Goal: Transaction & Acquisition: Obtain resource

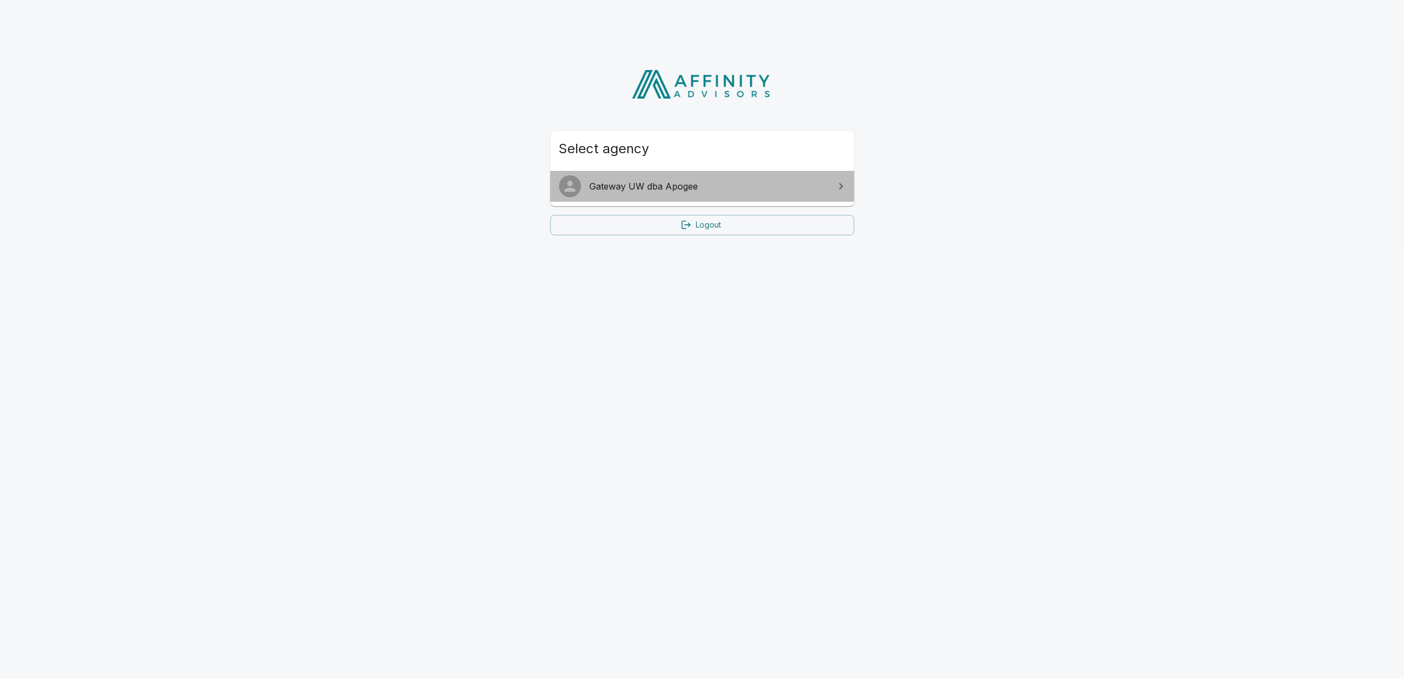
click at [668, 186] on span "Gateway UW dba Apogee" at bounding box center [709, 186] width 238 height 13
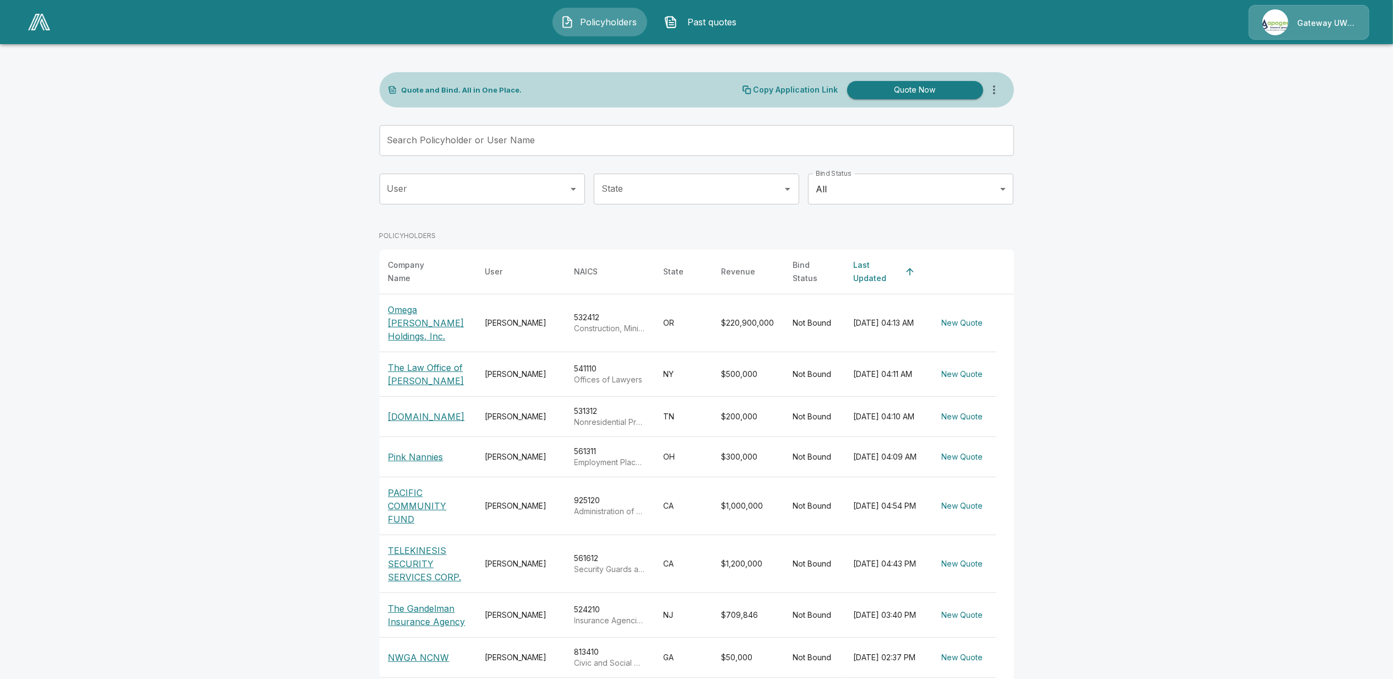
click at [715, 18] on span "Past quotes" at bounding box center [712, 21] width 61 height 13
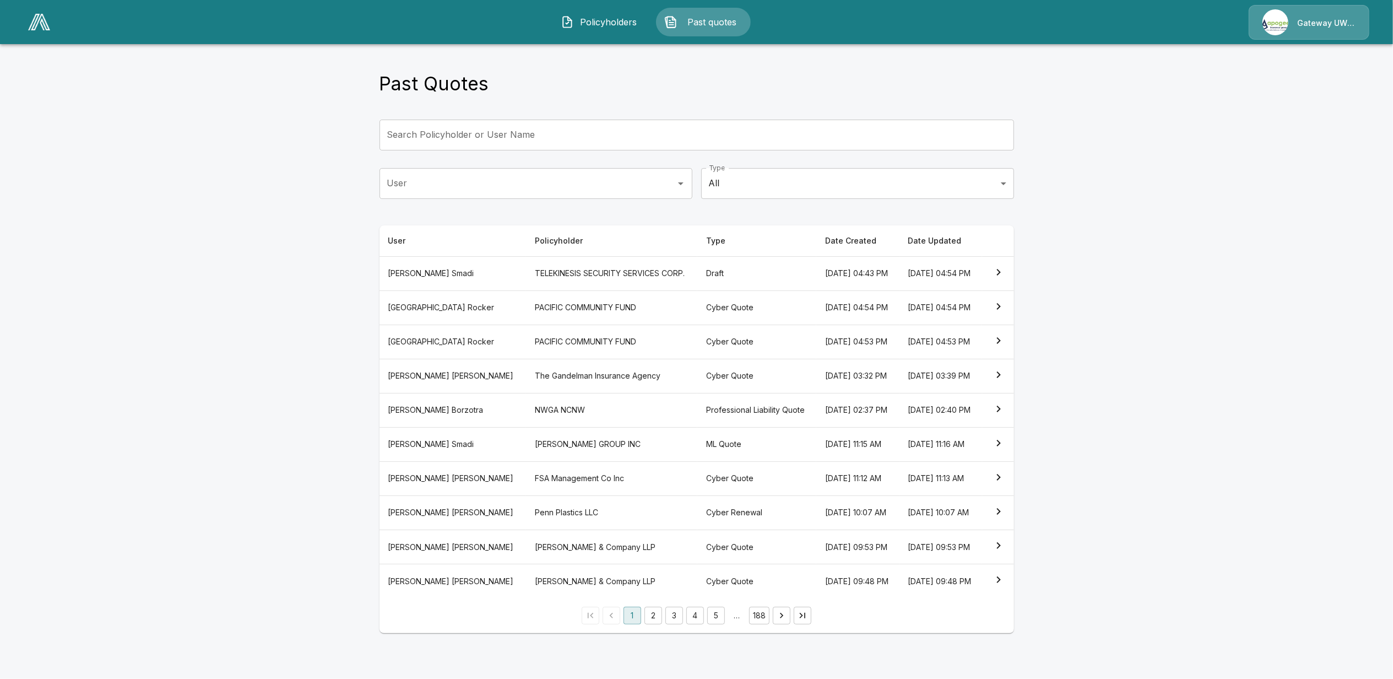
click at [606, 23] on span "Policyholders" at bounding box center [608, 21] width 61 height 13
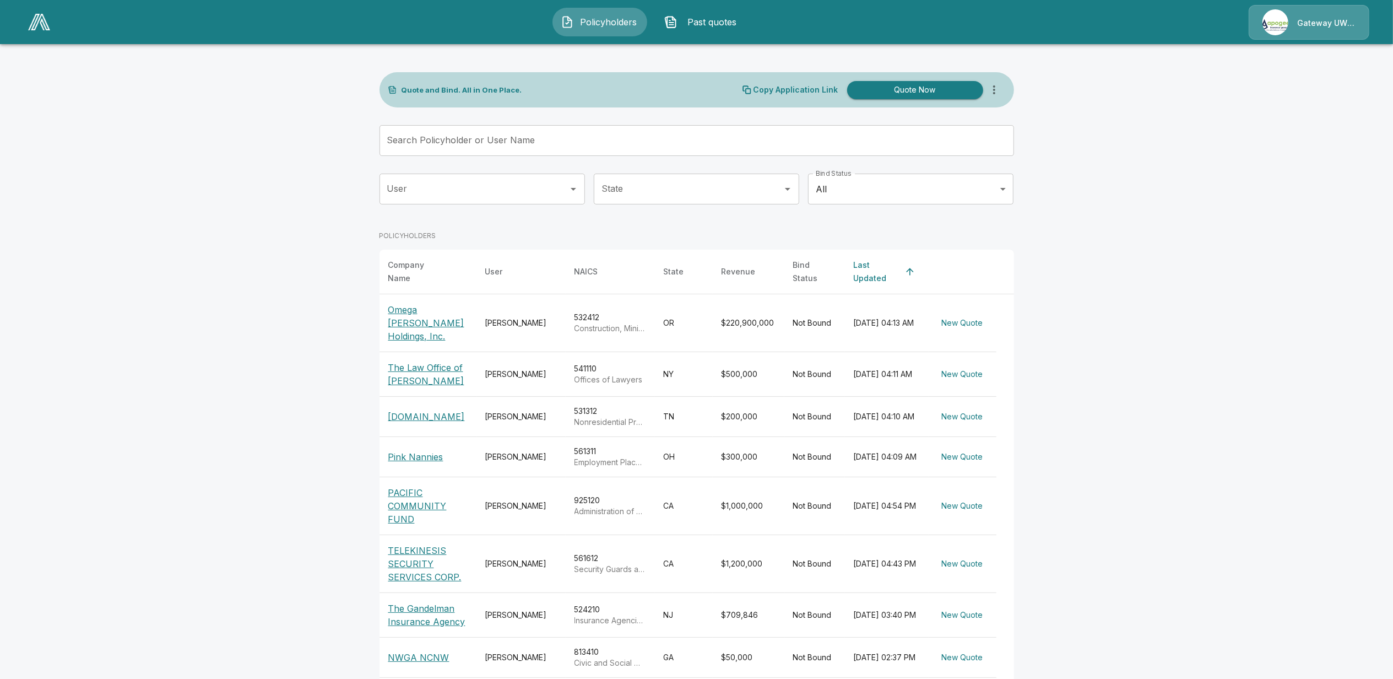
click at [432, 192] on input "User" at bounding box center [473, 188] width 179 height 21
click at [432, 216] on li "Andrew Suesserman" at bounding box center [487, 219] width 205 height 20
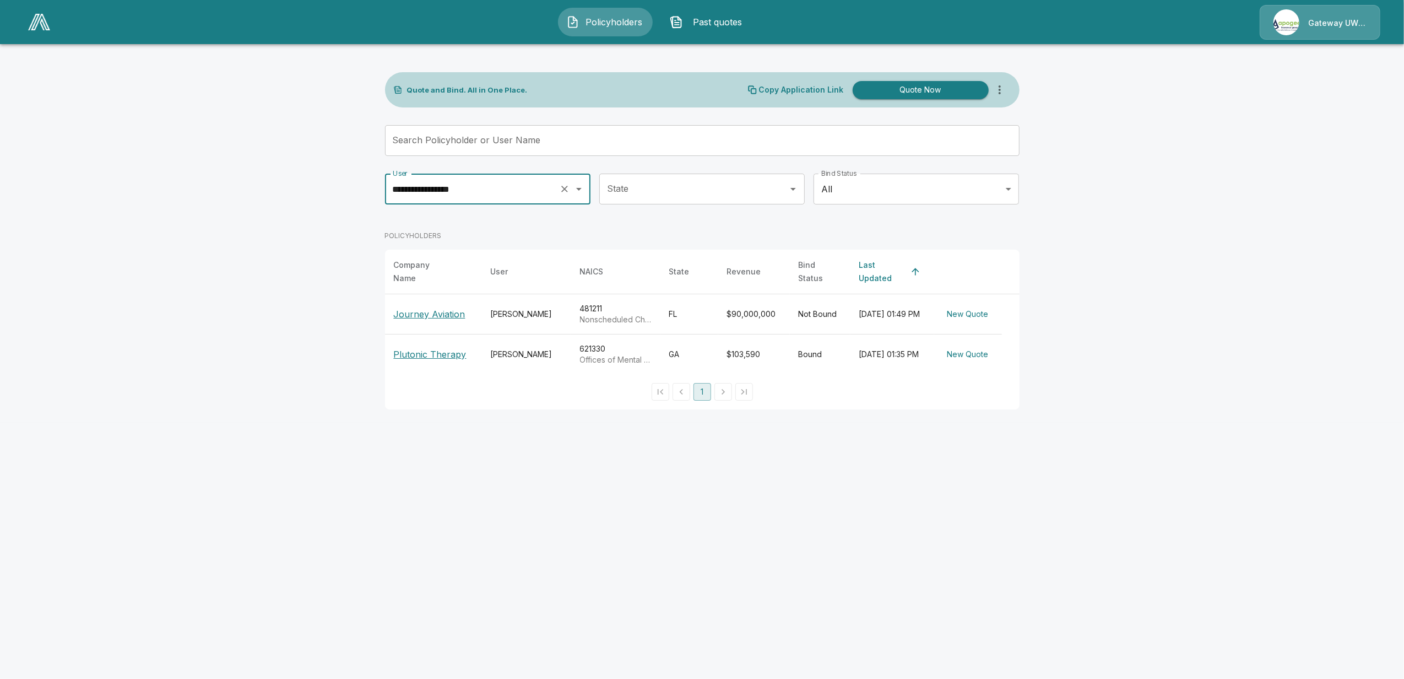
type input "**********"
click at [307, 322] on main "**********" at bounding box center [702, 211] width 1404 height 422
click at [433, 307] on p "Journey Aviation" at bounding box center [430, 313] width 72 height 13
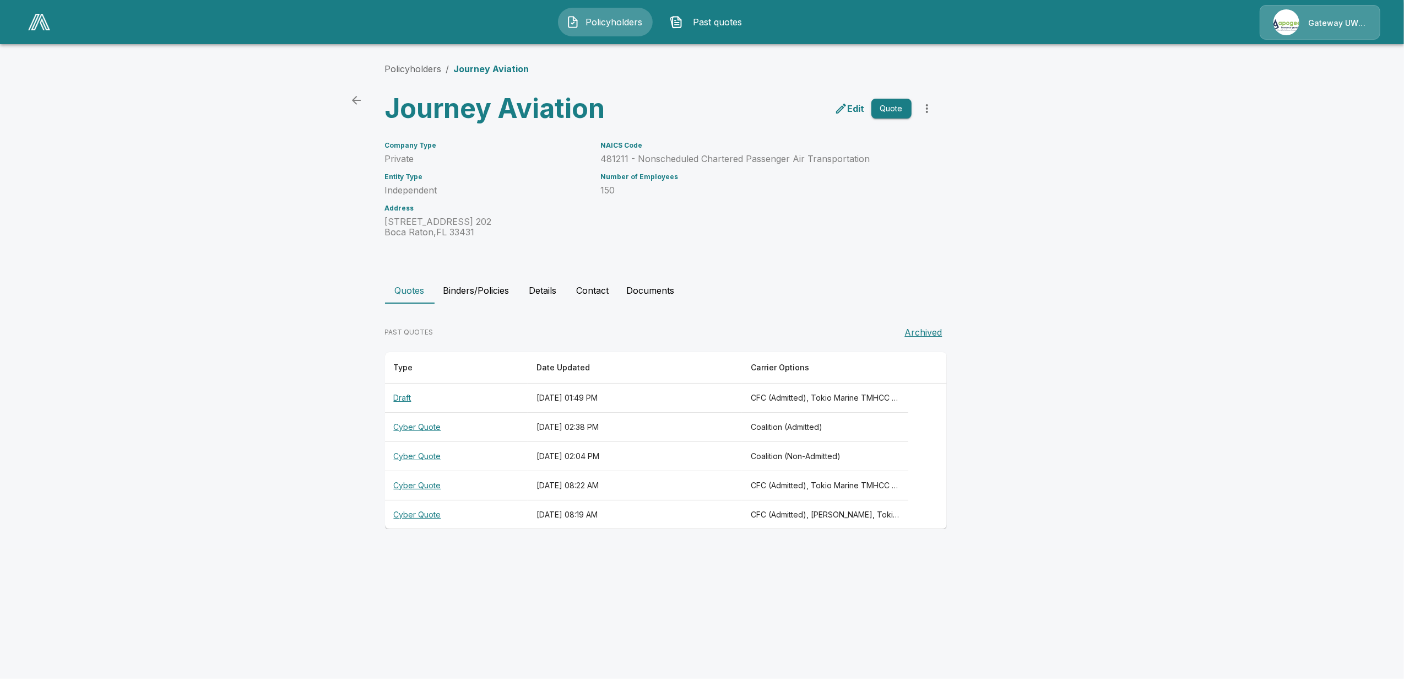
click at [414, 486] on th "Cyber Quote" at bounding box center [456, 485] width 143 height 29
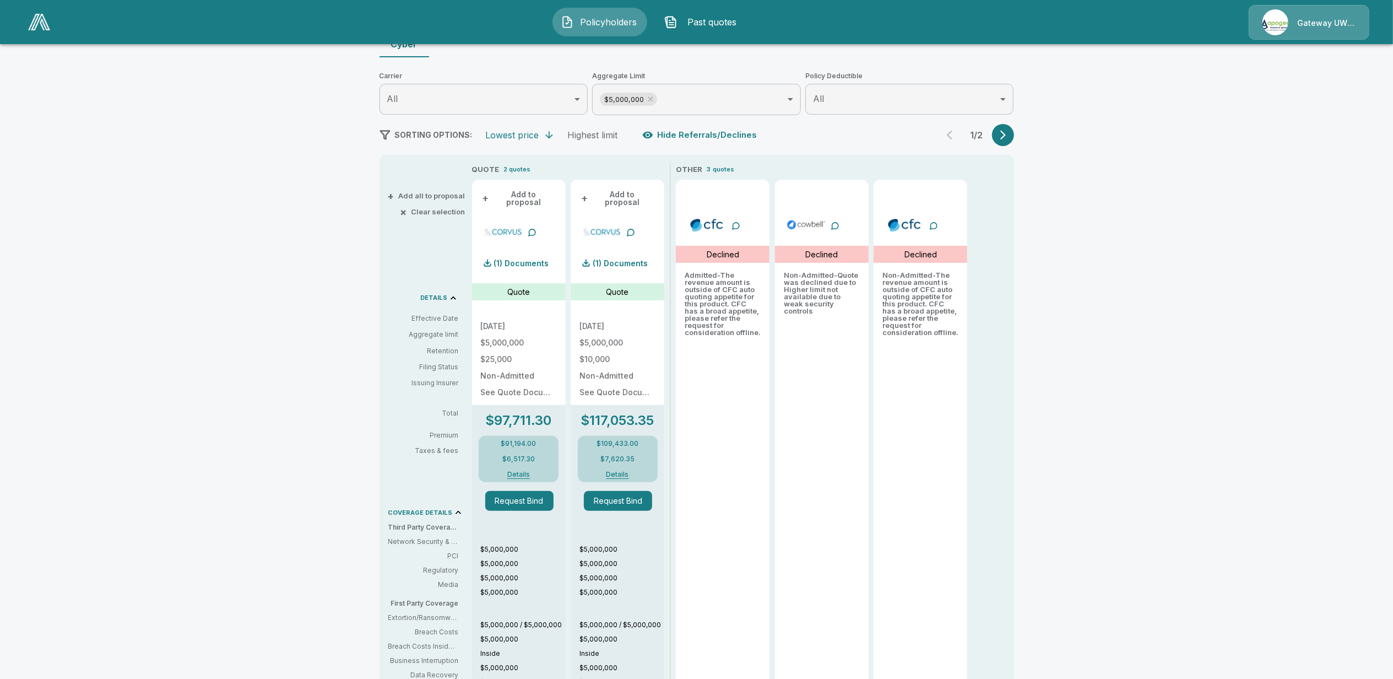
scroll to position [147, 0]
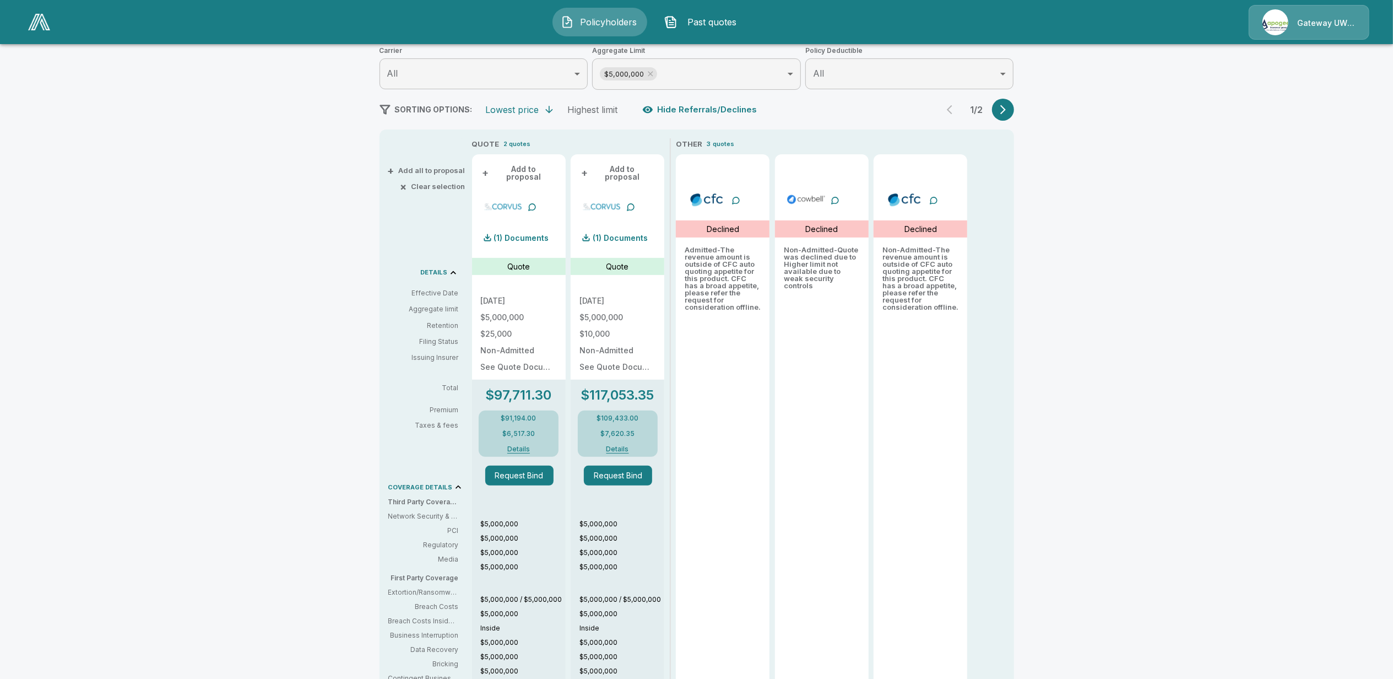
click at [1008, 109] on icon "button" at bounding box center [1002, 109] width 11 height 11
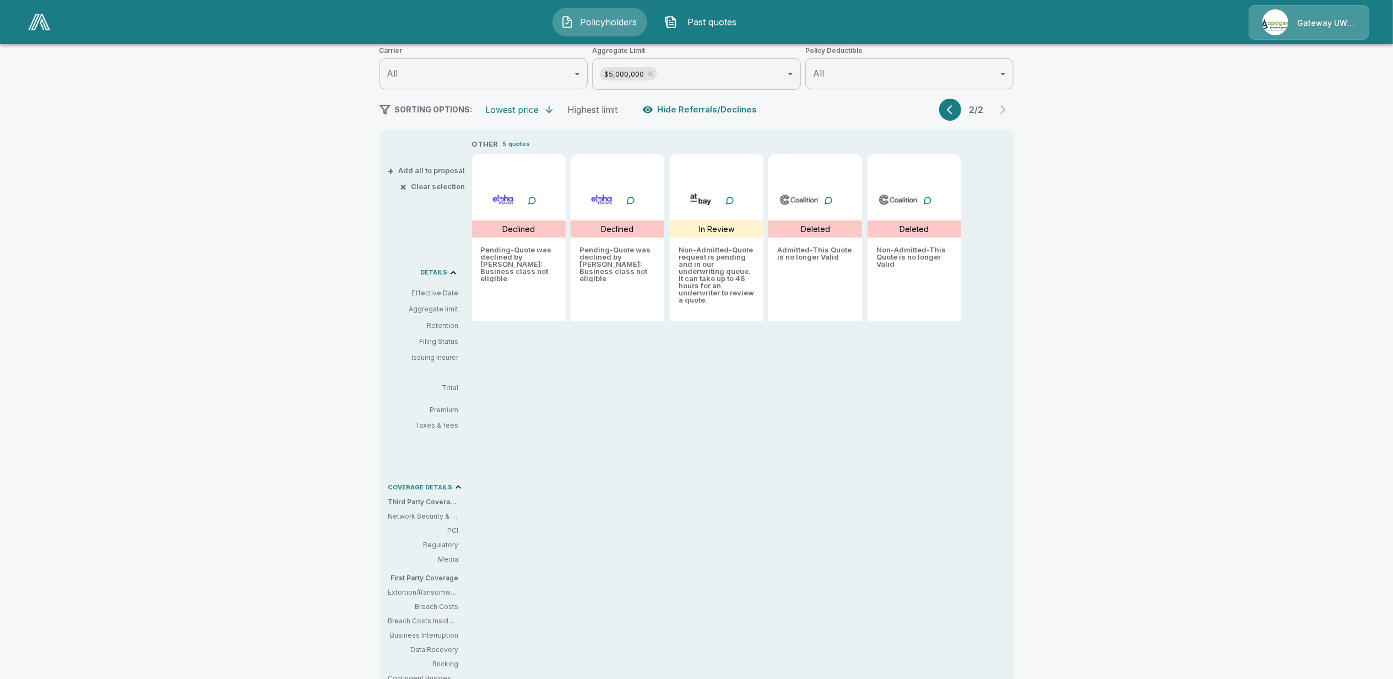
click at [948, 107] on button "button" at bounding box center [950, 110] width 22 height 22
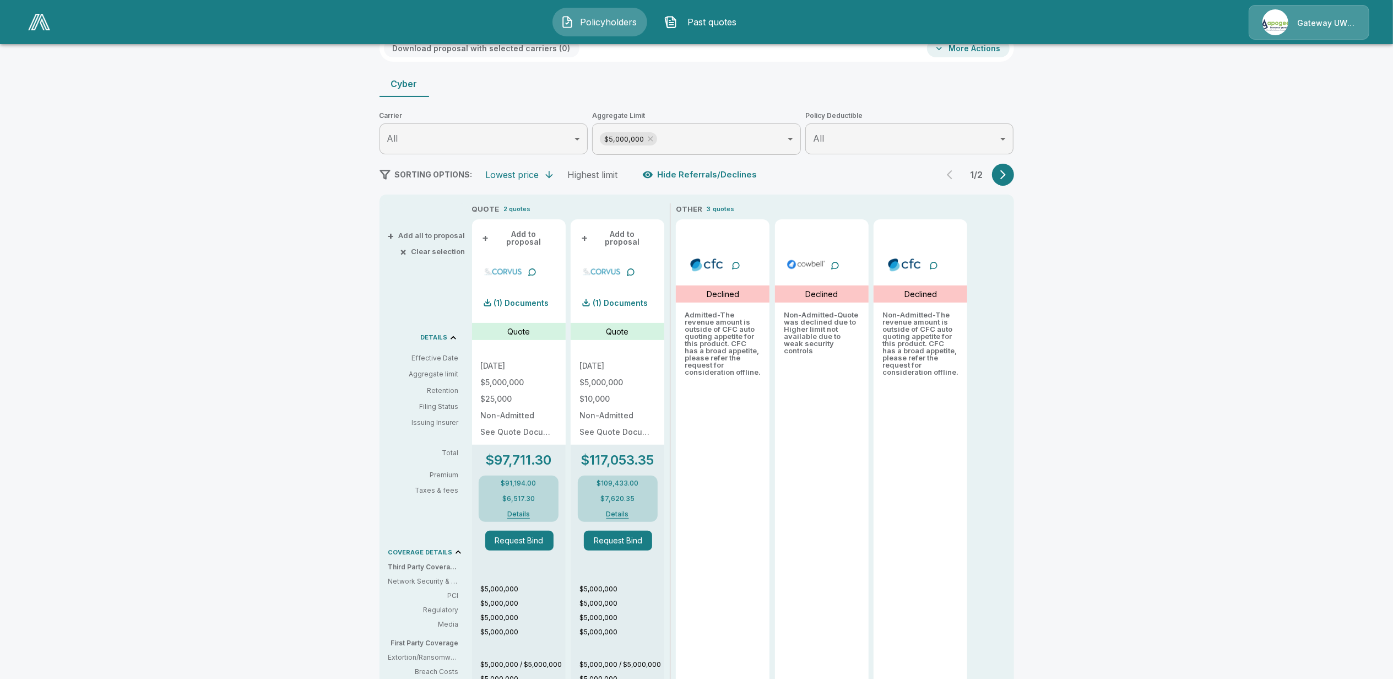
scroll to position [73, 0]
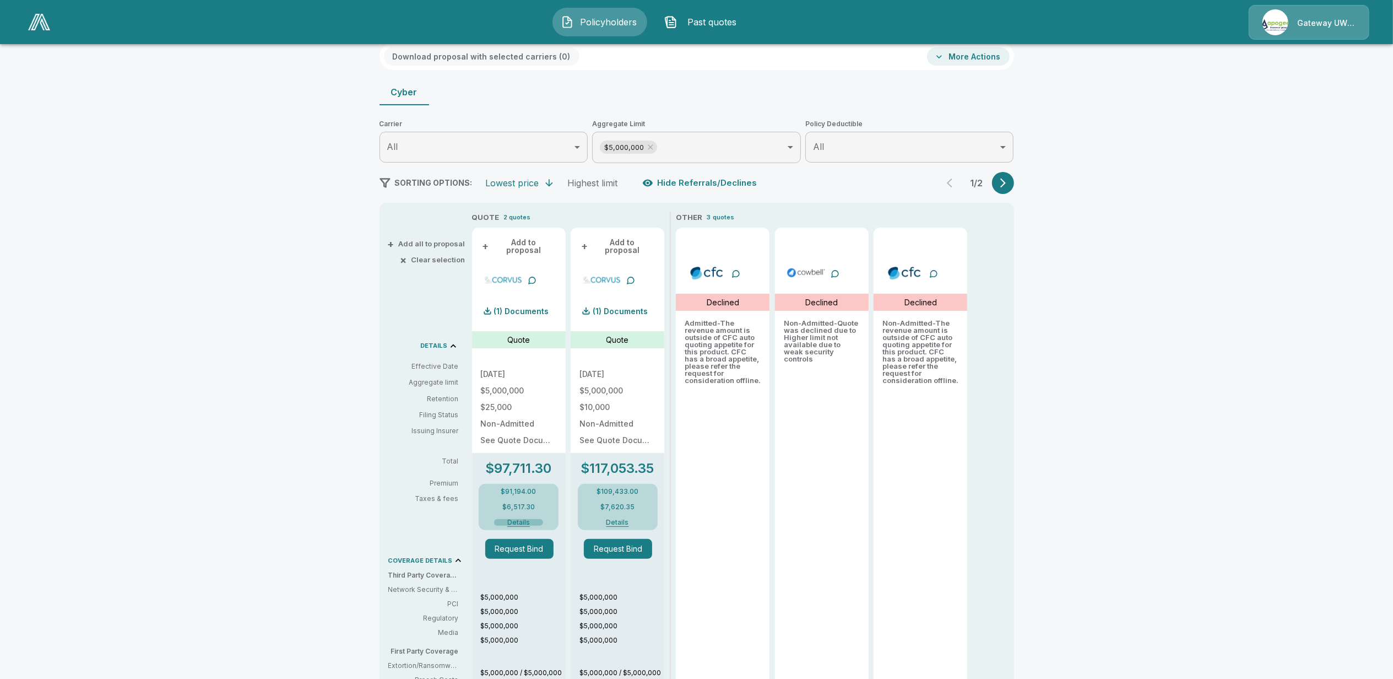
click at [525, 519] on button "Details" at bounding box center [518, 522] width 49 height 7
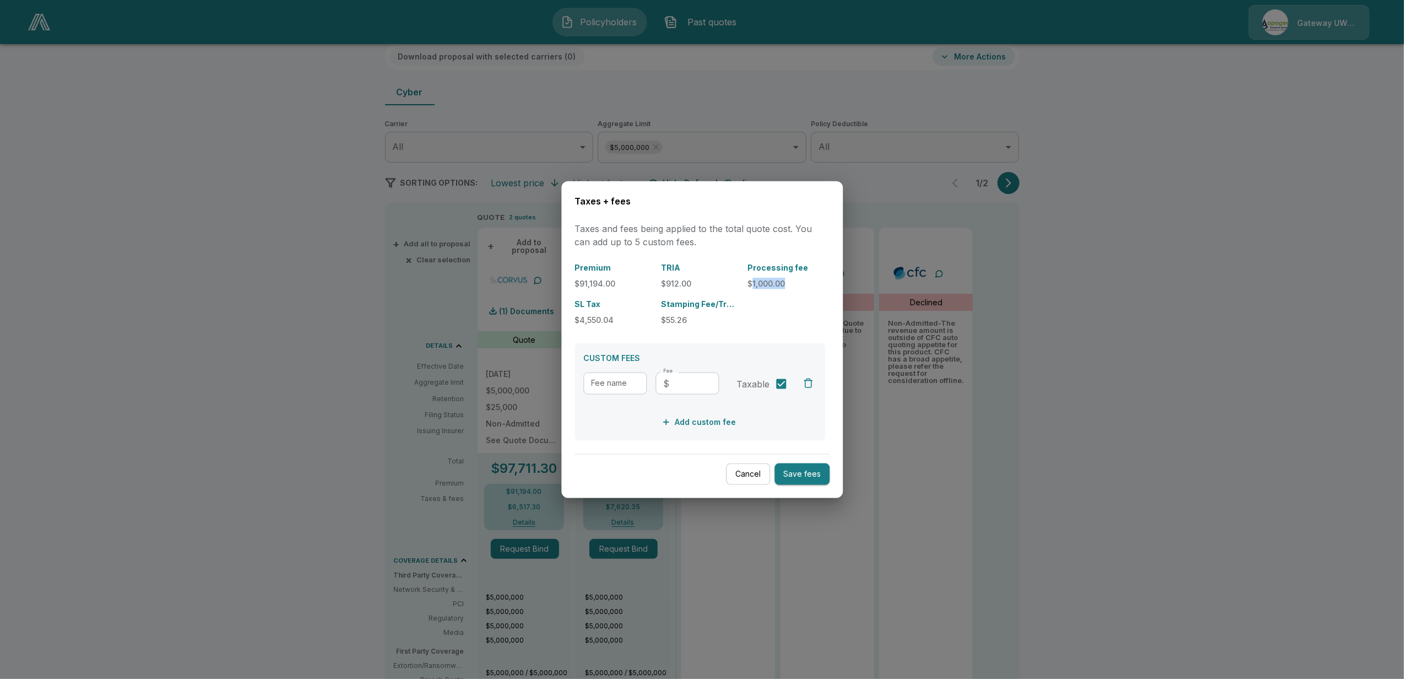
drag, startPoint x: 752, startPoint y: 281, endPoint x: 783, endPoint y: 279, distance: 30.9
click at [783, 279] on p "$1,000.00" at bounding box center [786, 283] width 78 height 12
drag, startPoint x: 783, startPoint y: 279, endPoint x: 758, endPoint y: 288, distance: 25.8
click at [758, 288] on p "$1,000.00" at bounding box center [786, 283] width 78 height 12
click at [1080, 509] on div at bounding box center [702, 339] width 1404 height 679
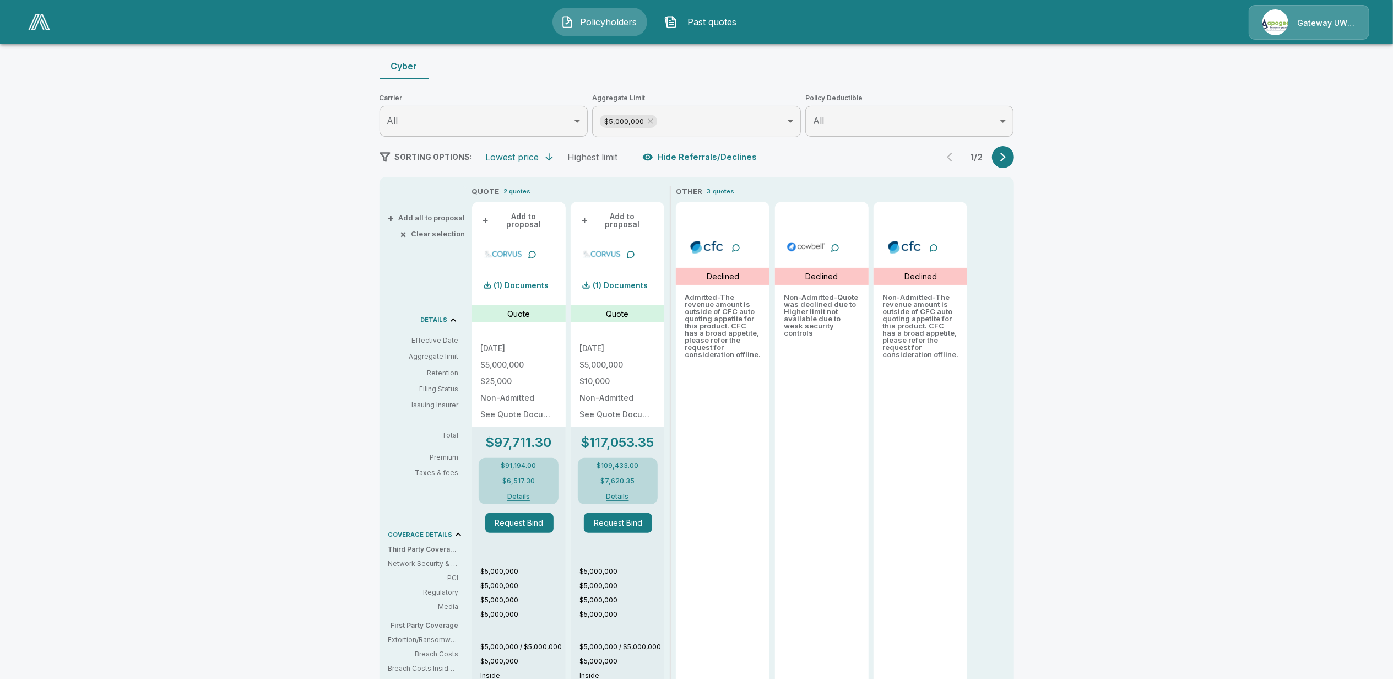
scroll to position [0, 0]
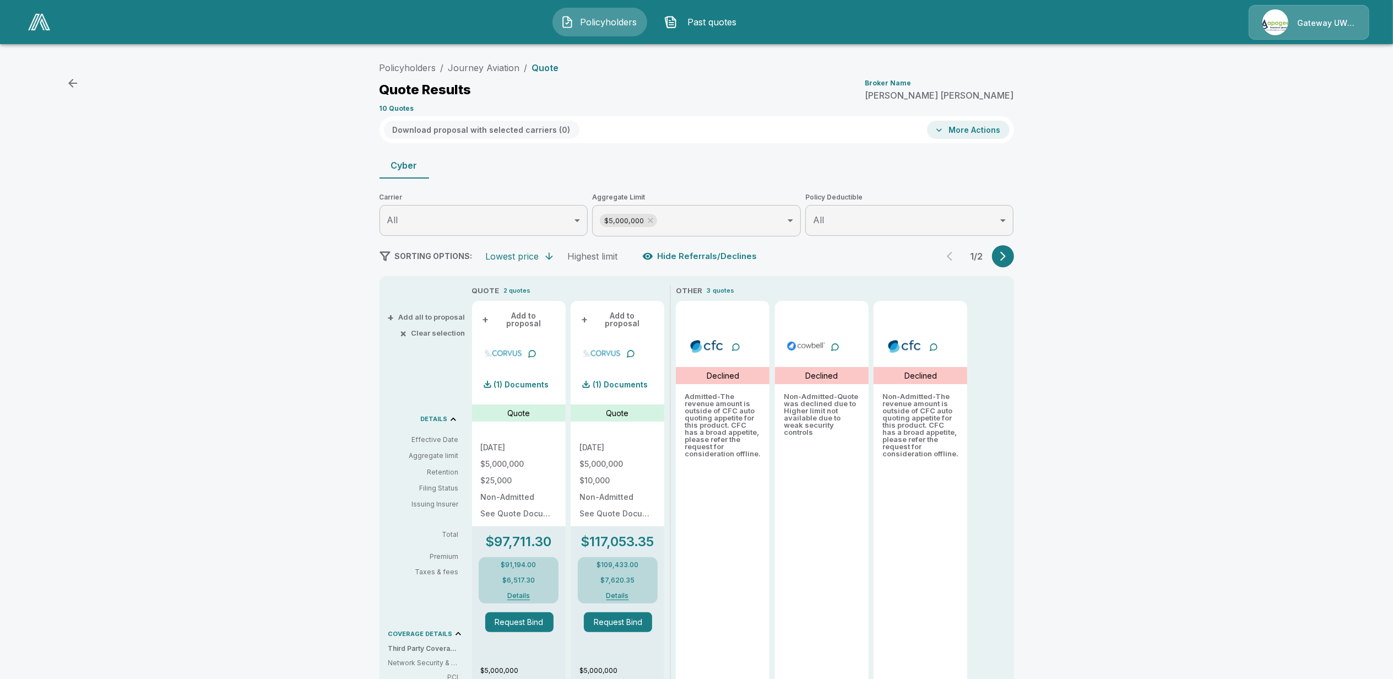
click at [966, 131] on button "More Actions" at bounding box center [968, 130] width 83 height 18
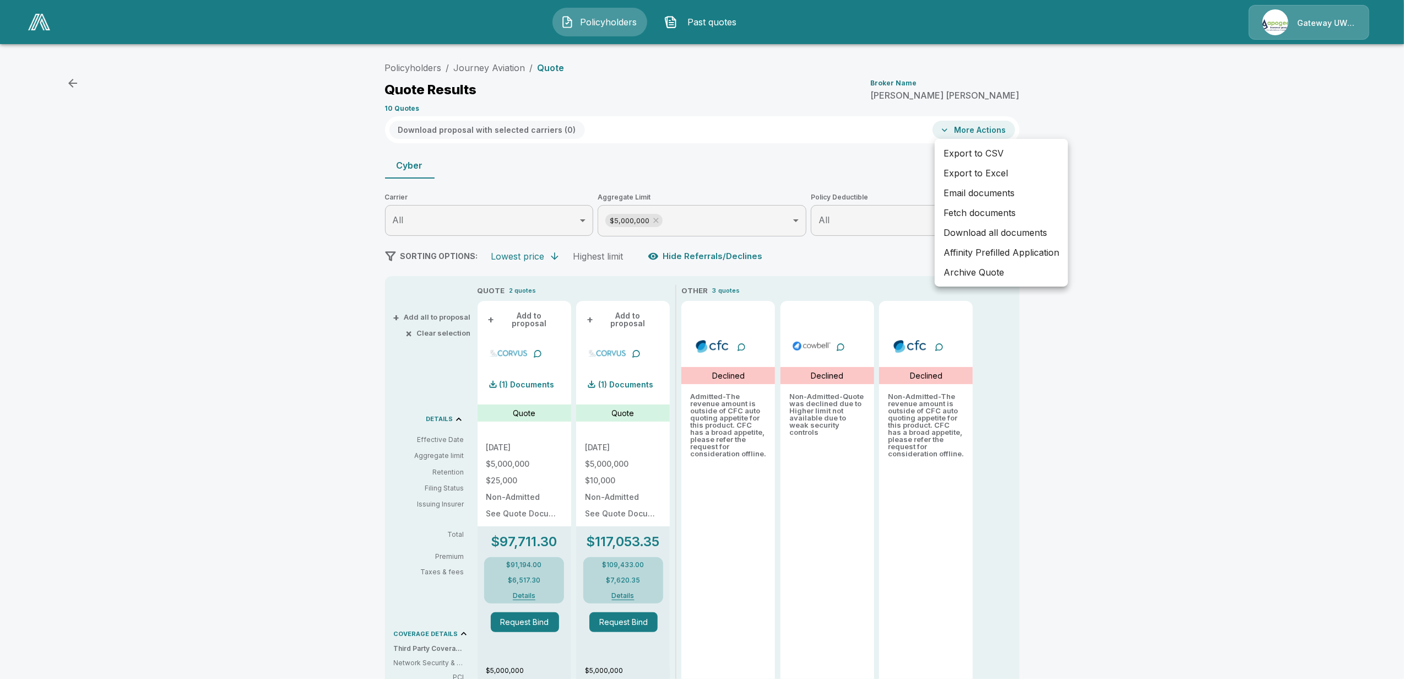
click at [966, 131] on div at bounding box center [702, 339] width 1404 height 679
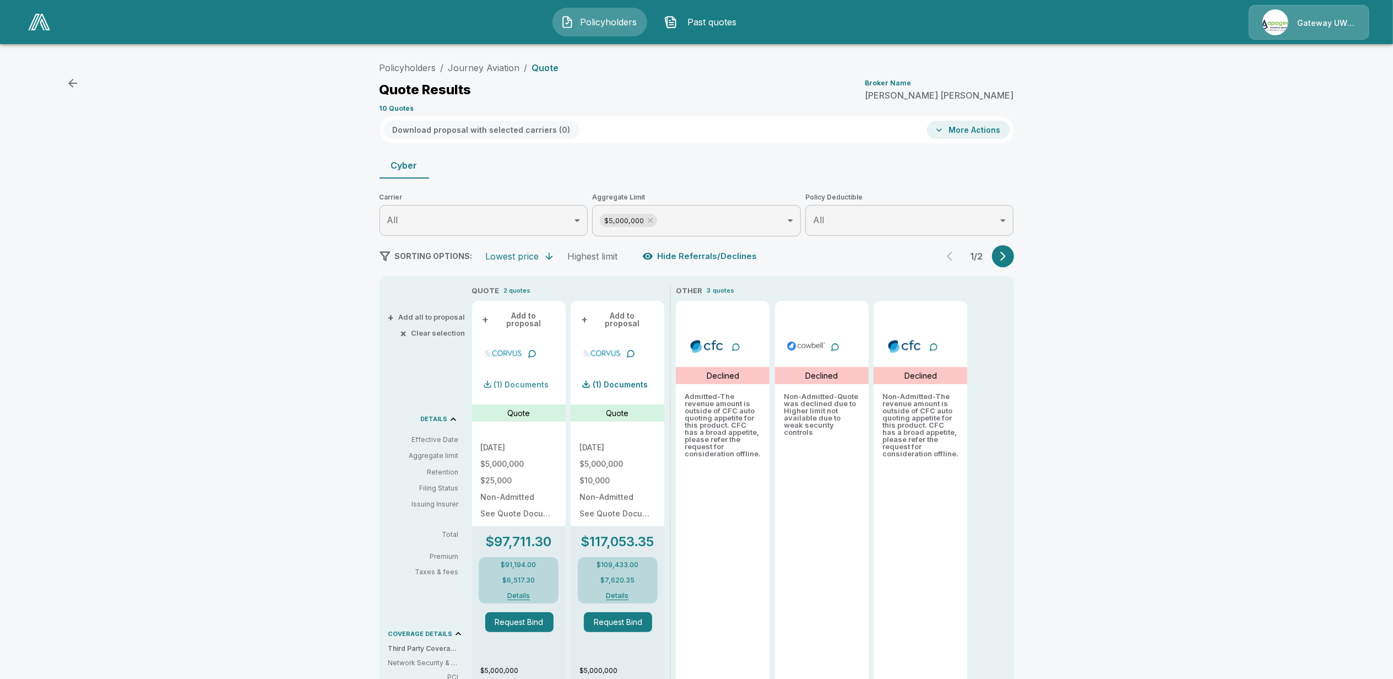
click at [523, 381] on p "(1) Documents" at bounding box center [521, 385] width 55 height 8
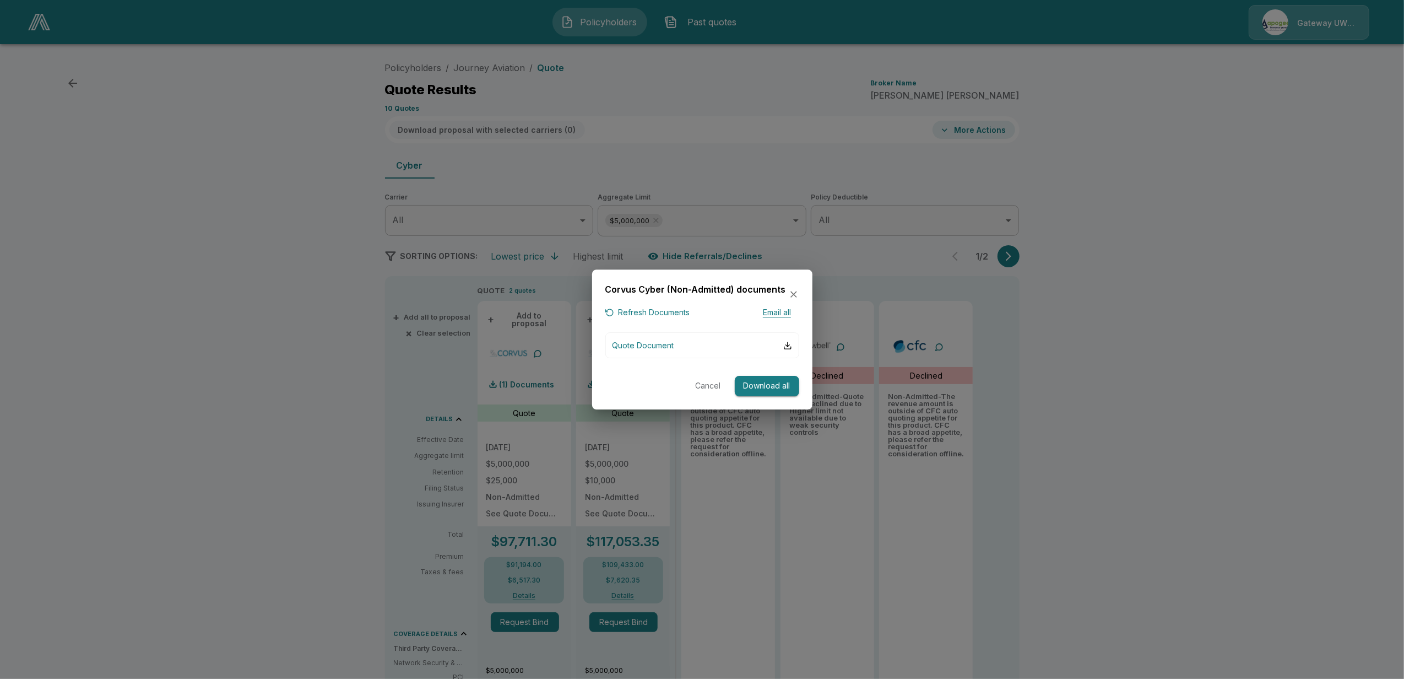
click at [1121, 432] on div at bounding box center [702, 339] width 1404 height 679
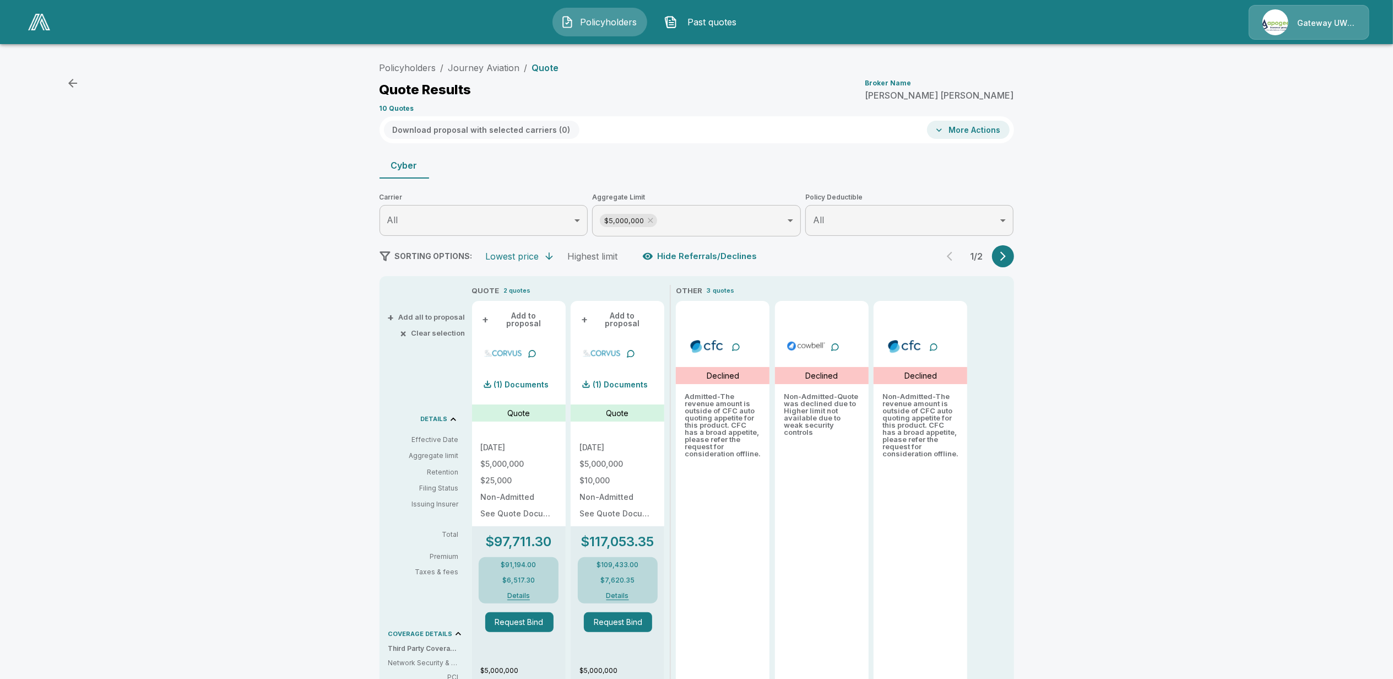
click at [962, 131] on button "More Actions" at bounding box center [968, 130] width 83 height 18
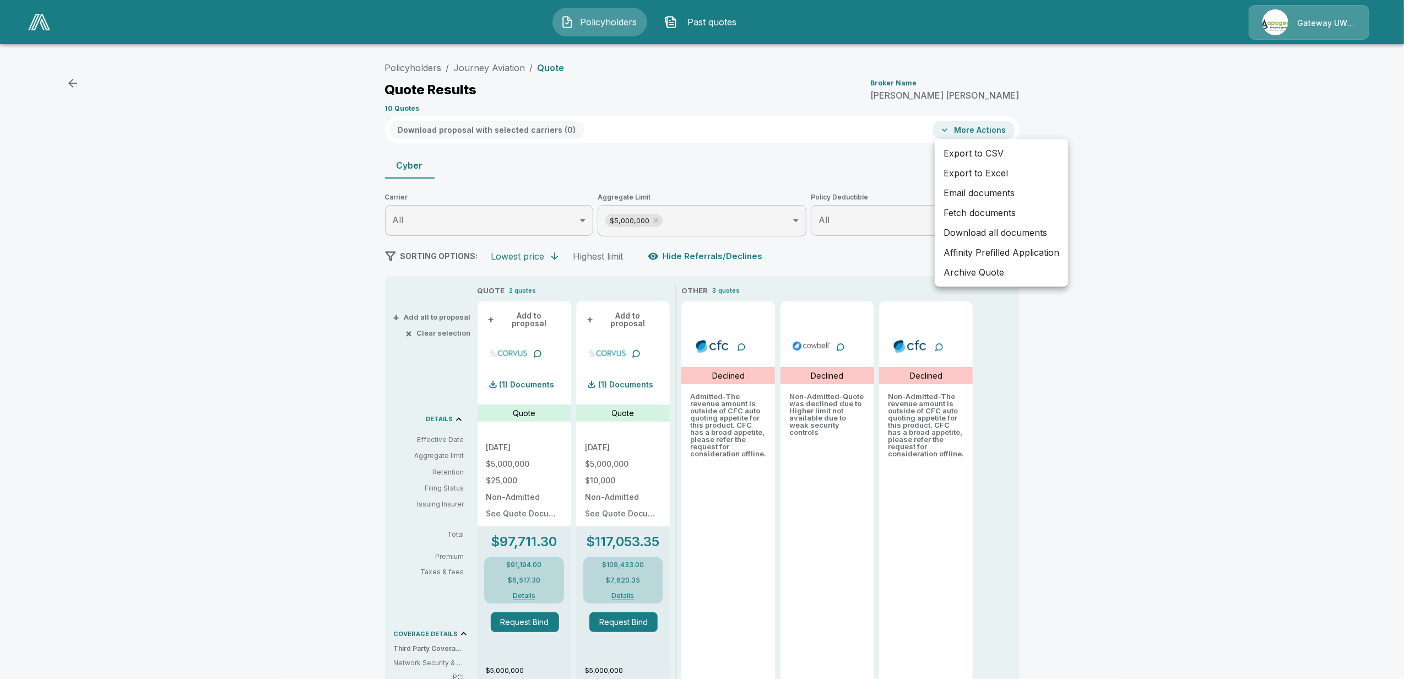
click at [972, 194] on li "Email documents" at bounding box center [1001, 193] width 133 height 20
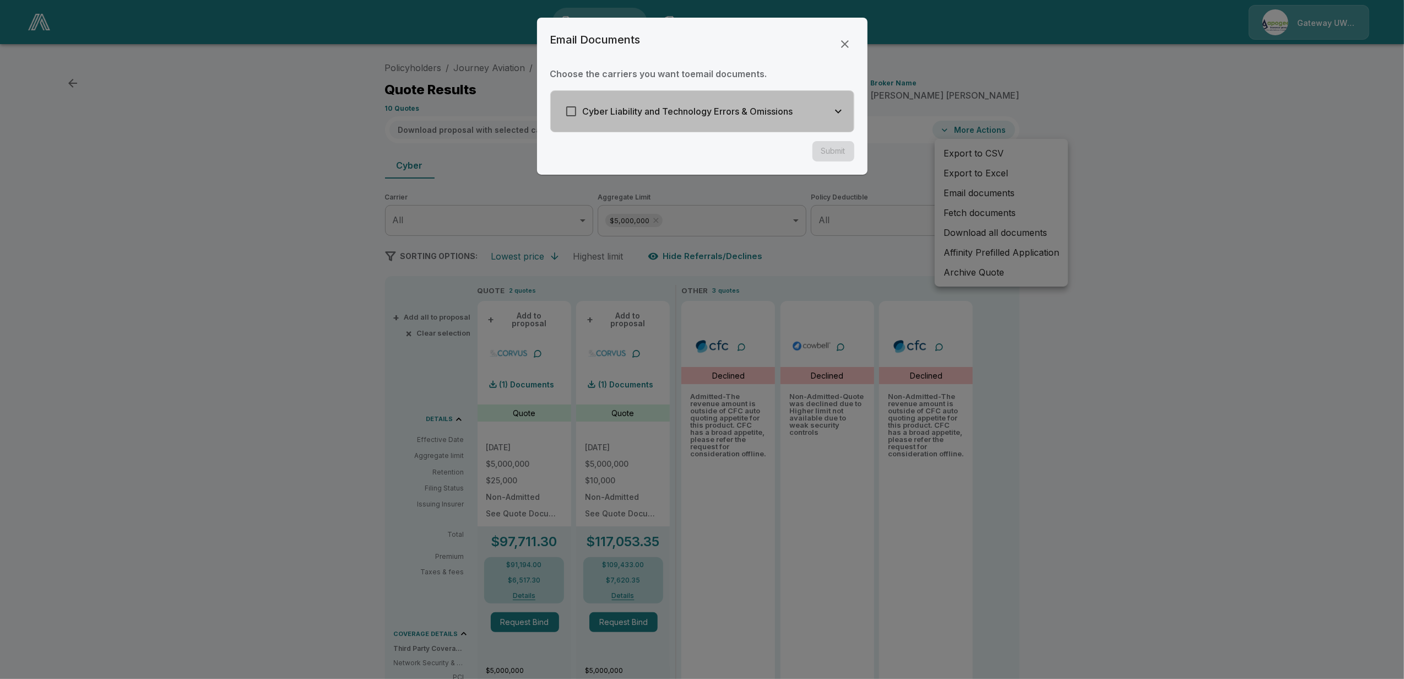
click at [767, 121] on div "Cyber Liability and Technology Errors & Omissions" at bounding box center [677, 111] width 234 height 23
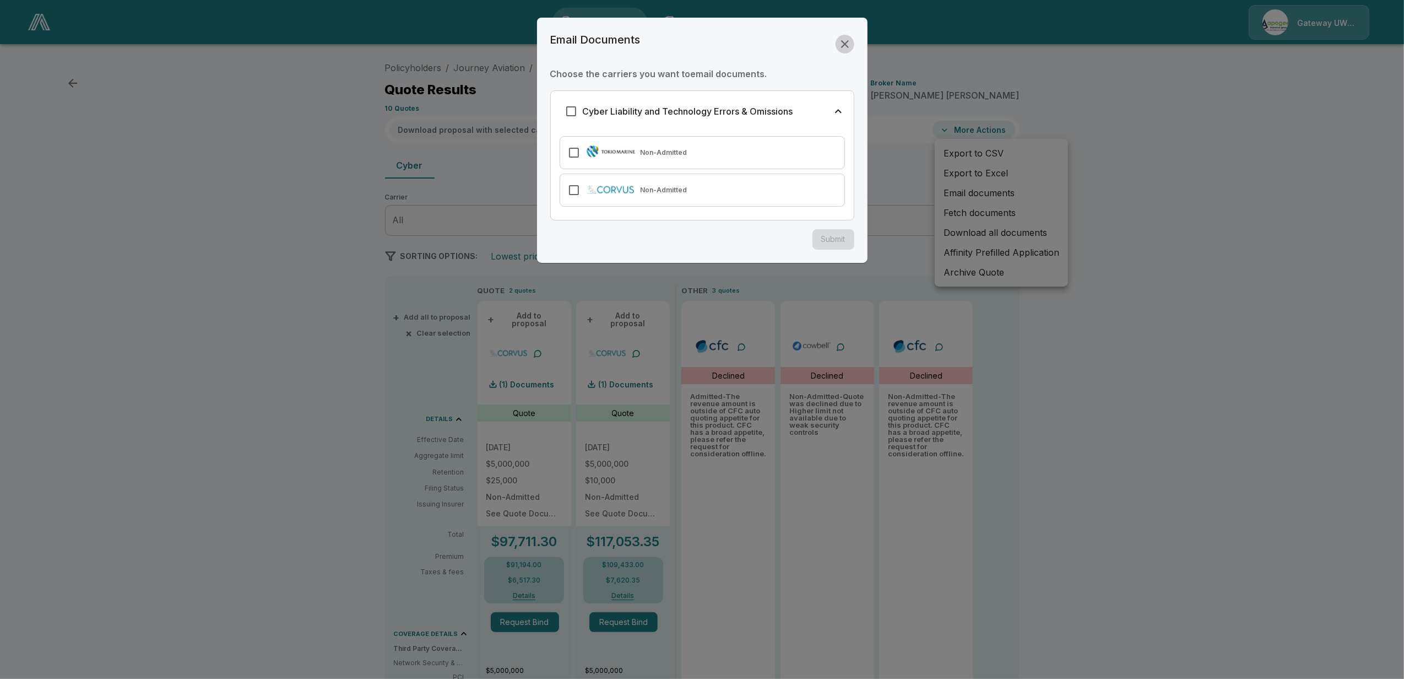
click at [843, 39] on icon "button" at bounding box center [844, 43] width 13 height 13
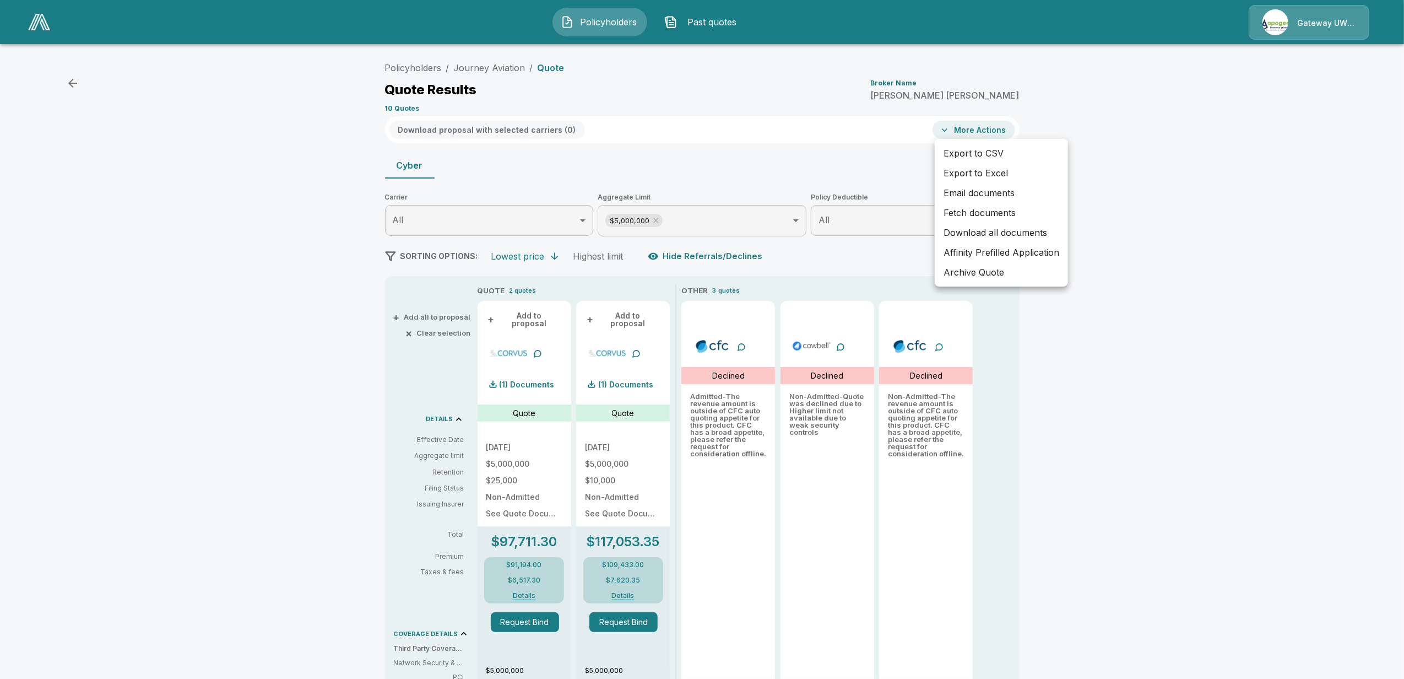
click at [289, 278] on div at bounding box center [702, 339] width 1404 height 679
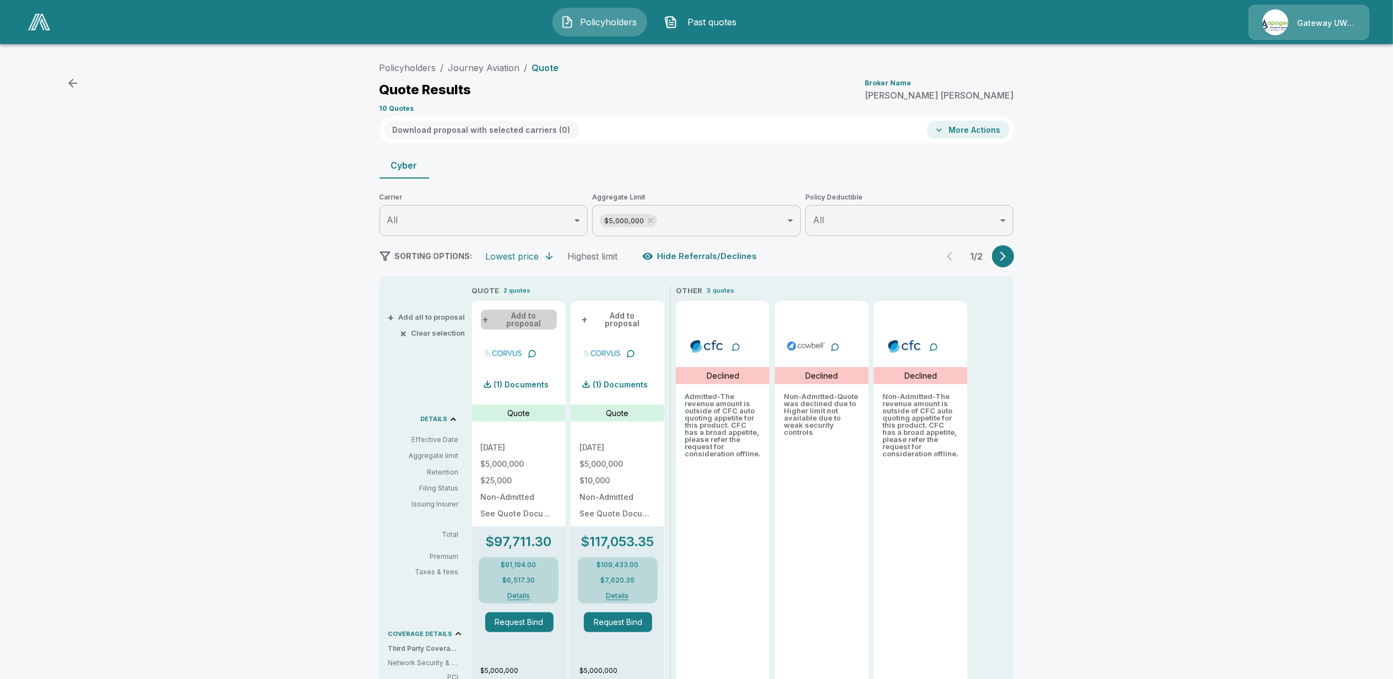
click at [529, 316] on button "+ Add to proposal" at bounding box center [519, 320] width 76 height 20
click at [613, 314] on button "+ Add to proposal" at bounding box center [617, 320] width 76 height 20
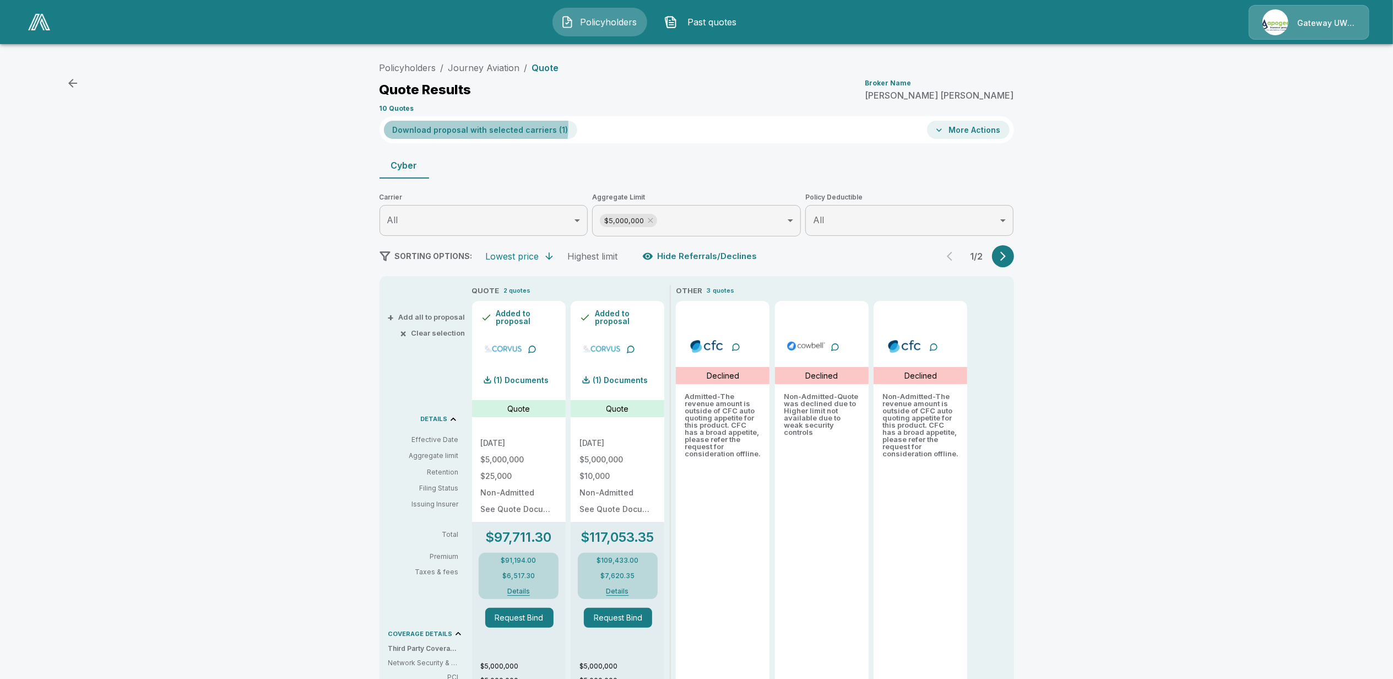
click at [473, 126] on button "Download proposal with selected carriers ( 1 )" at bounding box center [480, 130] width 193 height 18
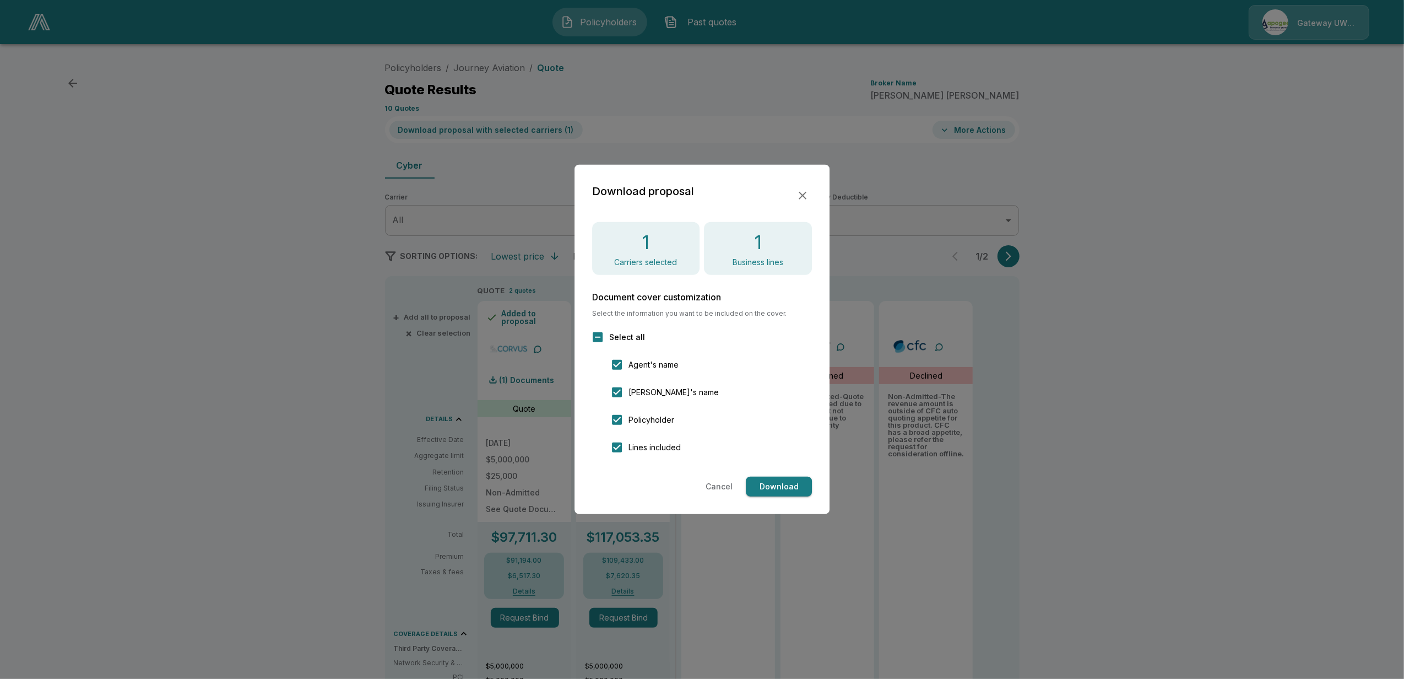
click at [783, 485] on button "Download" at bounding box center [779, 486] width 66 height 20
click at [800, 199] on icon "button" at bounding box center [802, 195] width 13 height 13
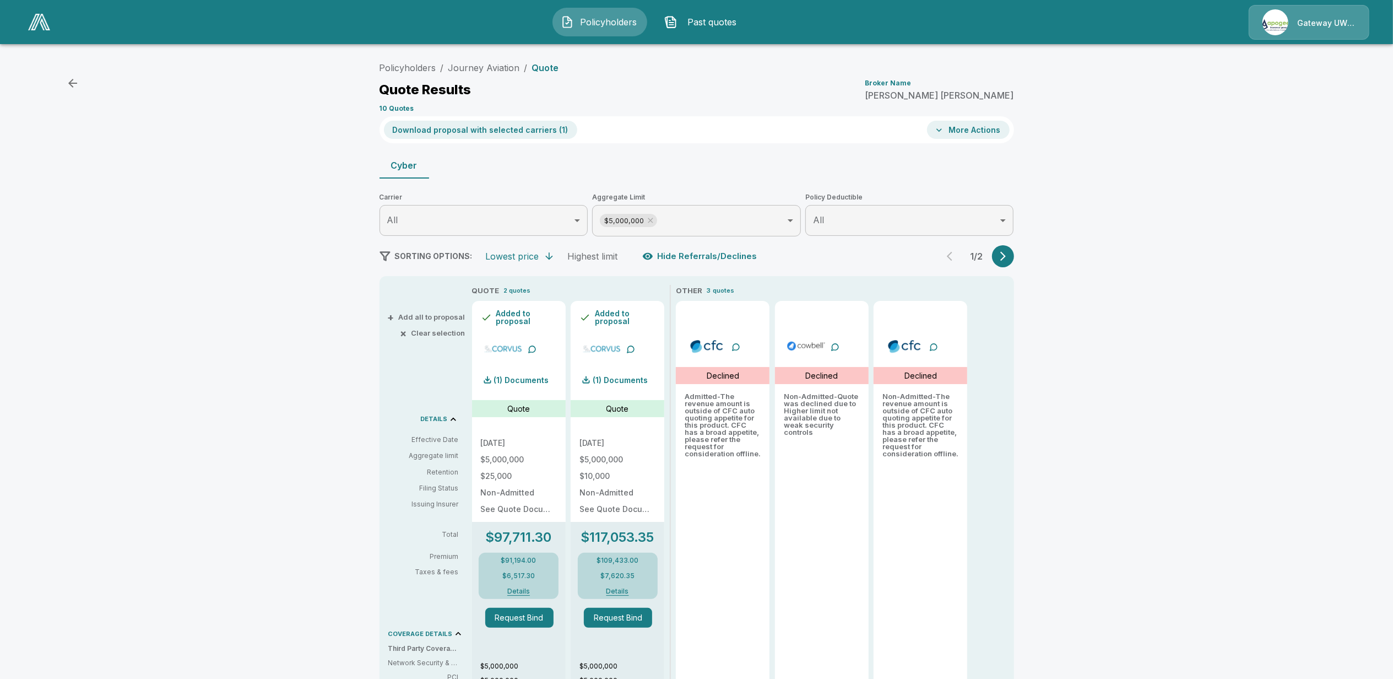
click at [146, 130] on div "Policyholders / Journey Aviation / Quote Quote Results Broker Name [PERSON_NAME…" at bounding box center [696, 547] width 1393 height 990
